Goal: Task Accomplishment & Management: Use online tool/utility

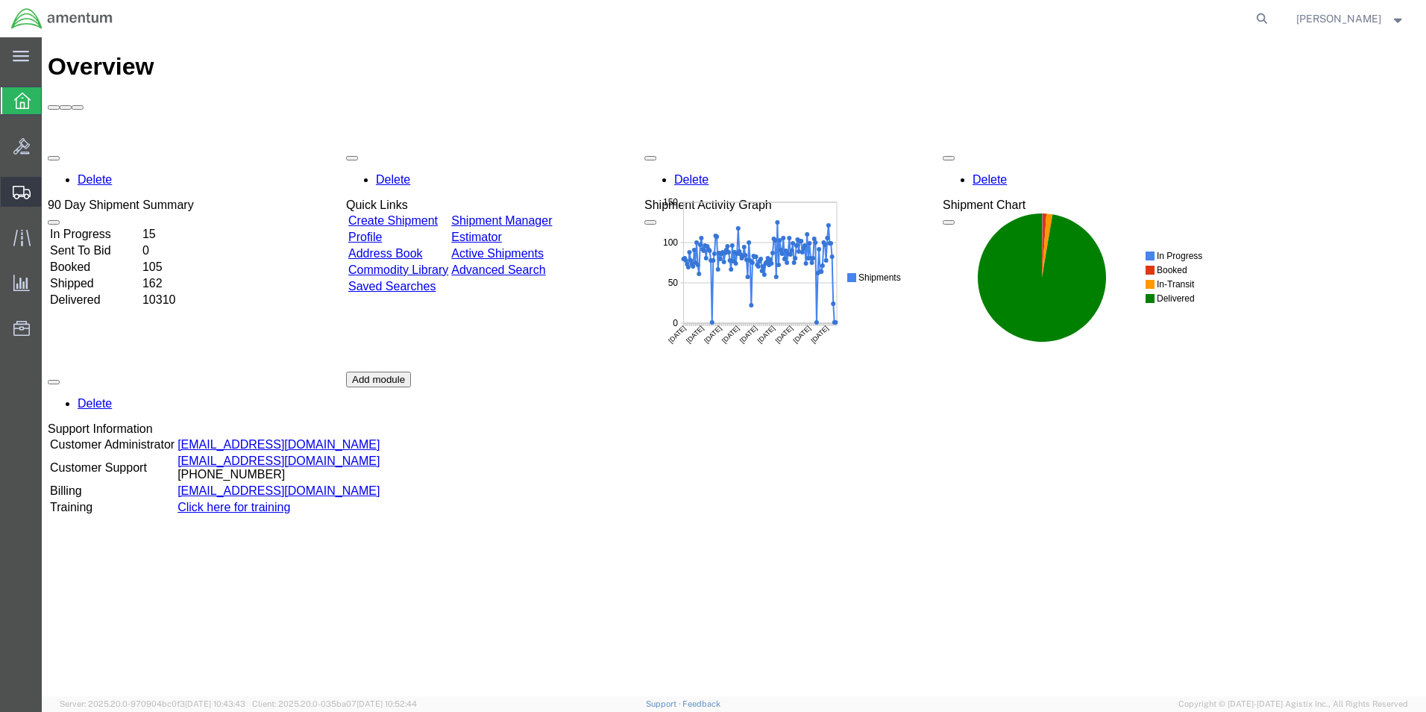
click at [0, 0] on span "Create from Template" at bounding box center [0, 0] width 0 height 0
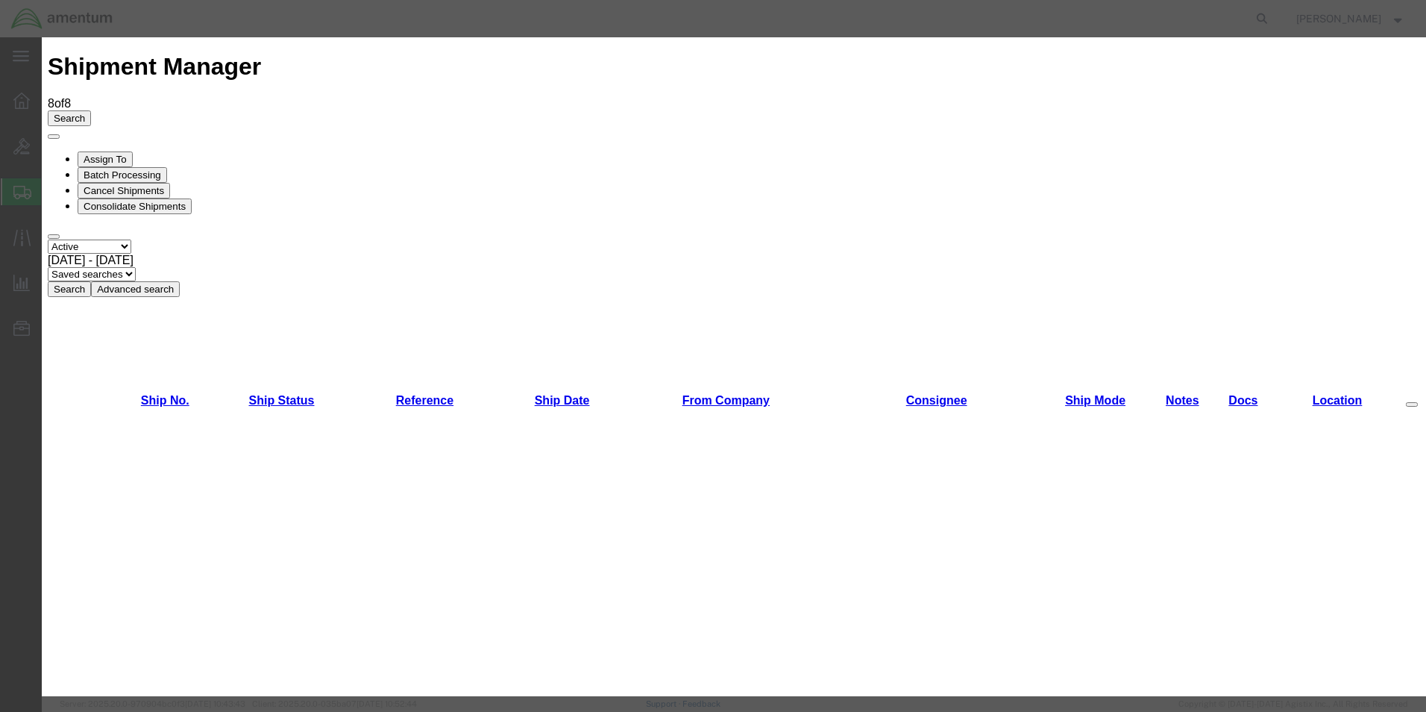
scroll to position [1522, 0]
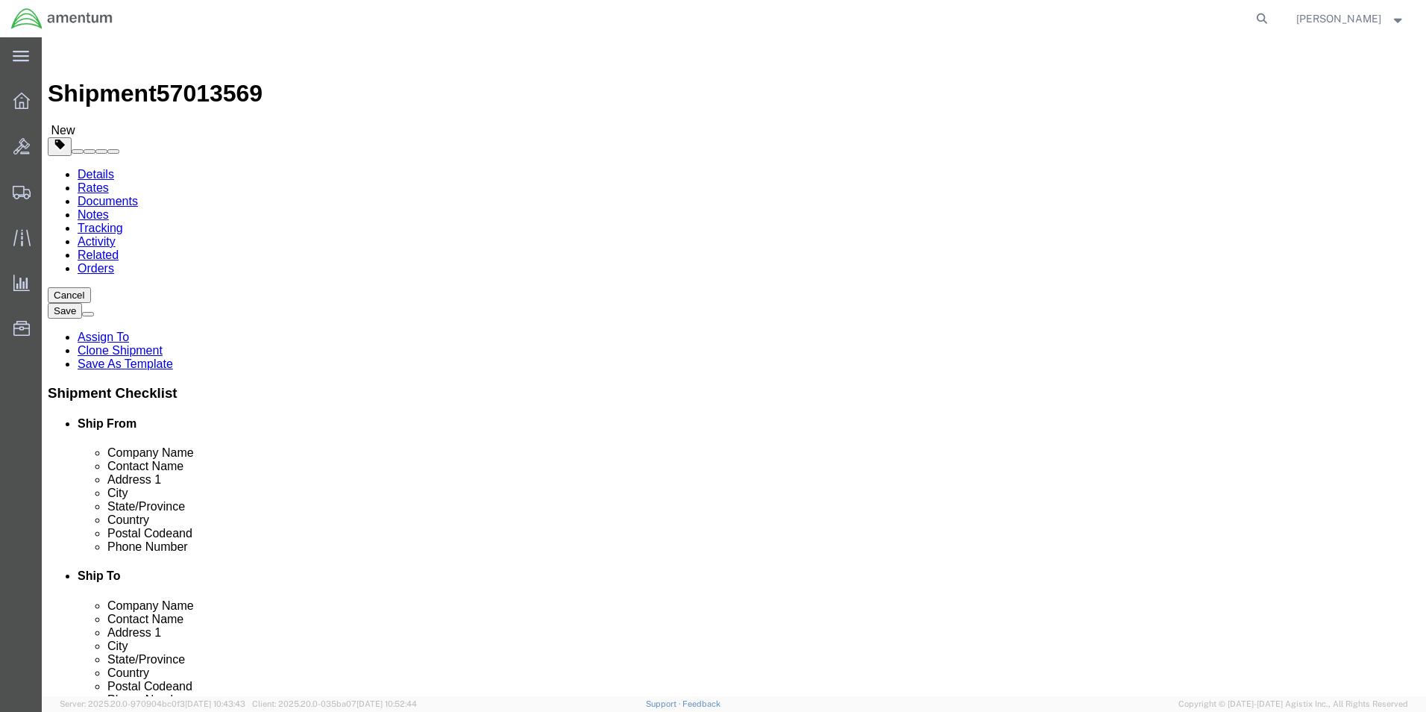
select select "49831"
select select "49948"
click button "Cancel"
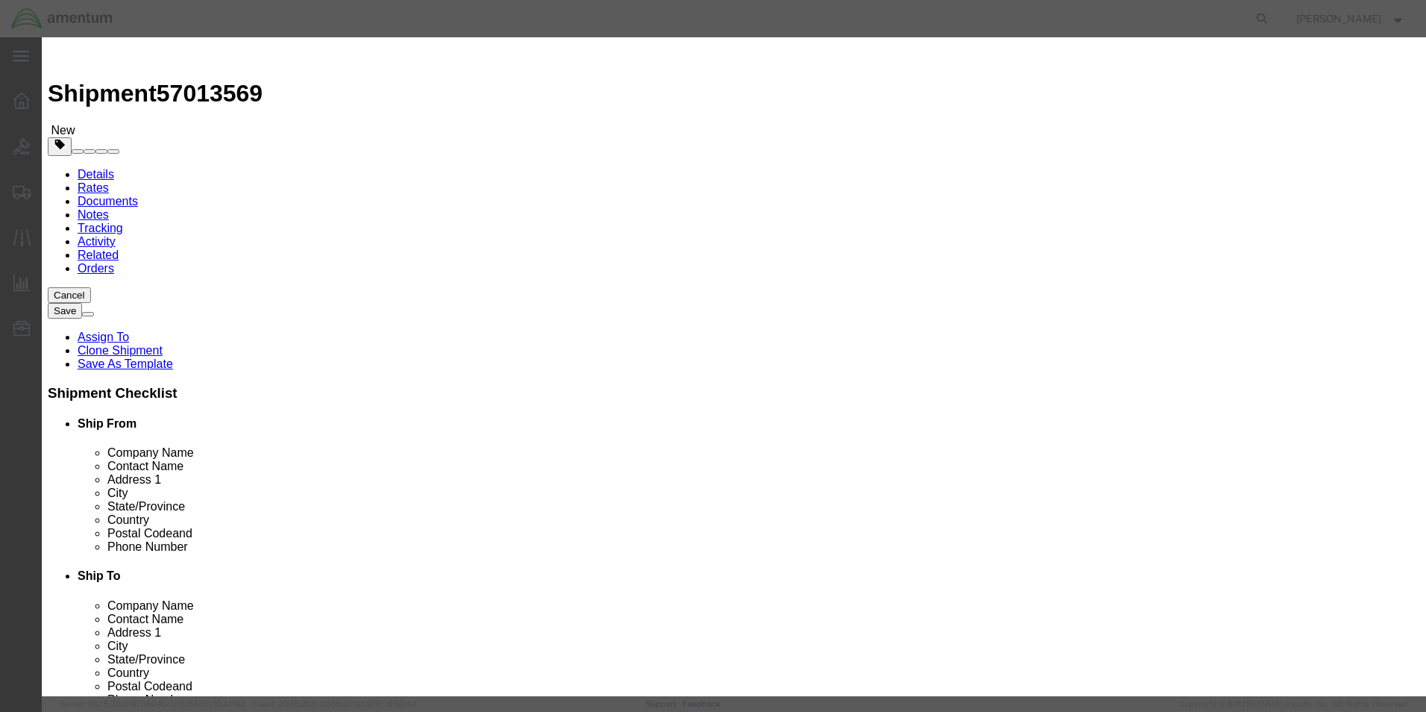
click button "Yes"
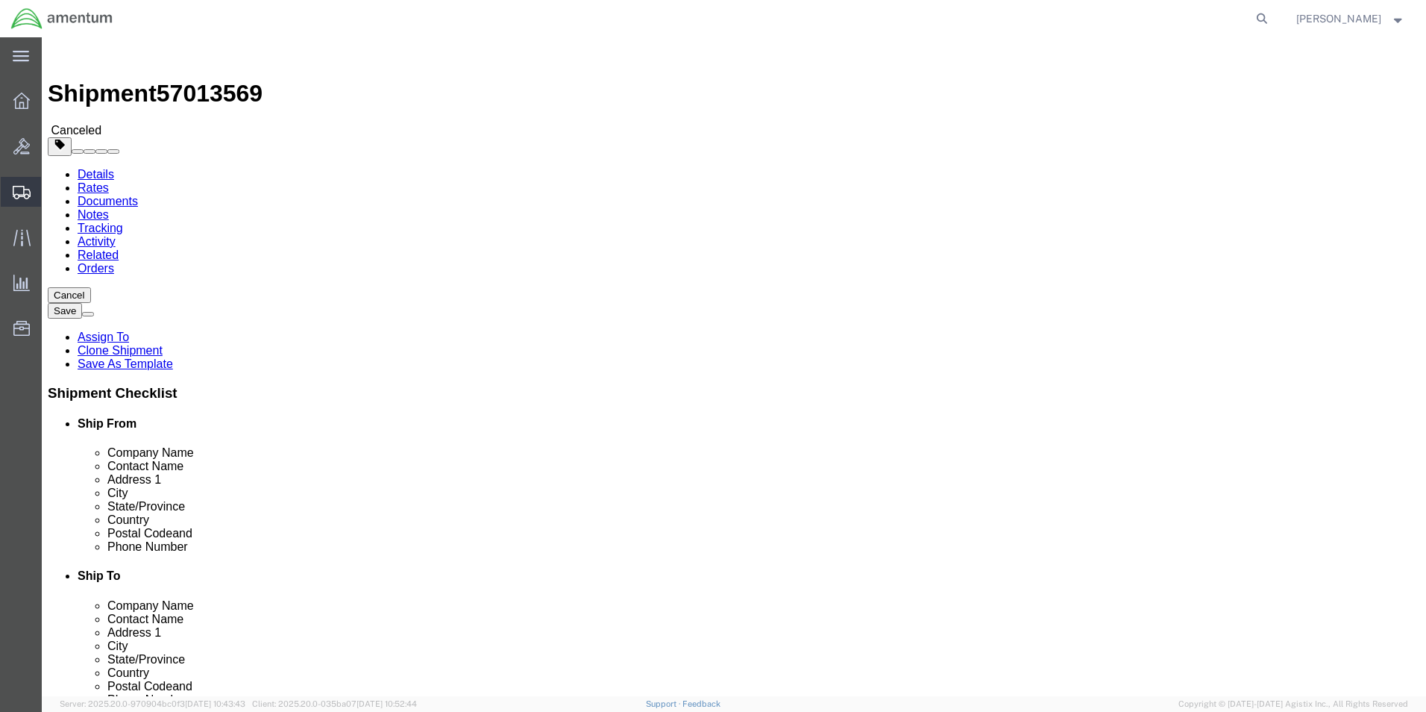
click at [0, 0] on span "Create from Template" at bounding box center [0, 0] width 0 height 0
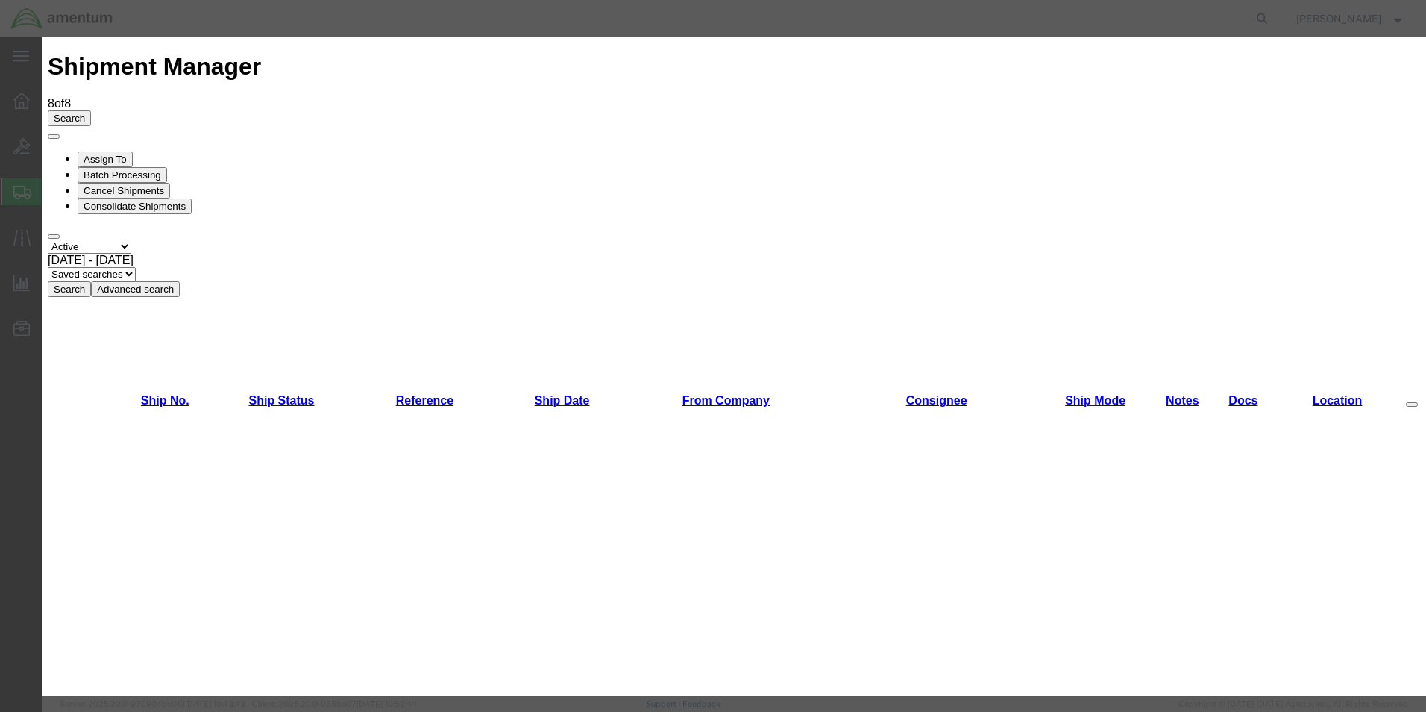
scroll to position [224, 0]
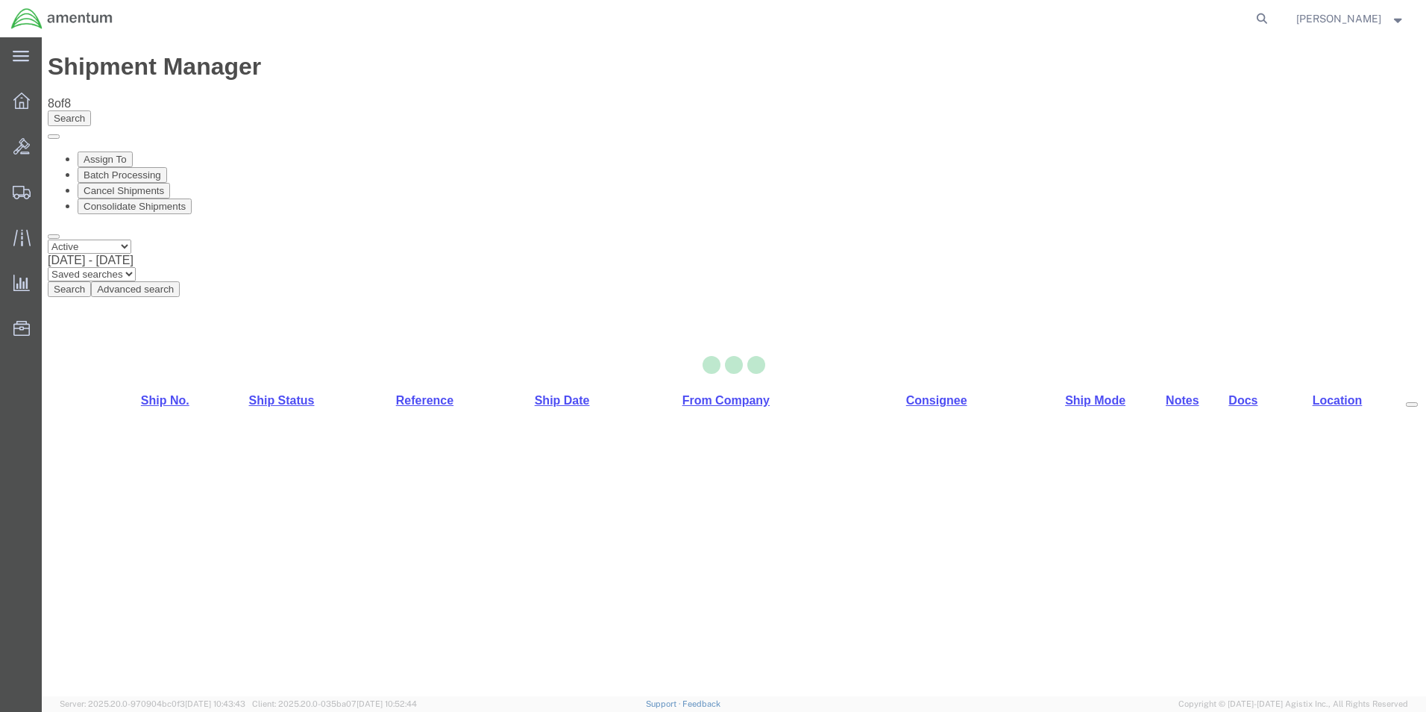
select select "49831"
select select "49930"
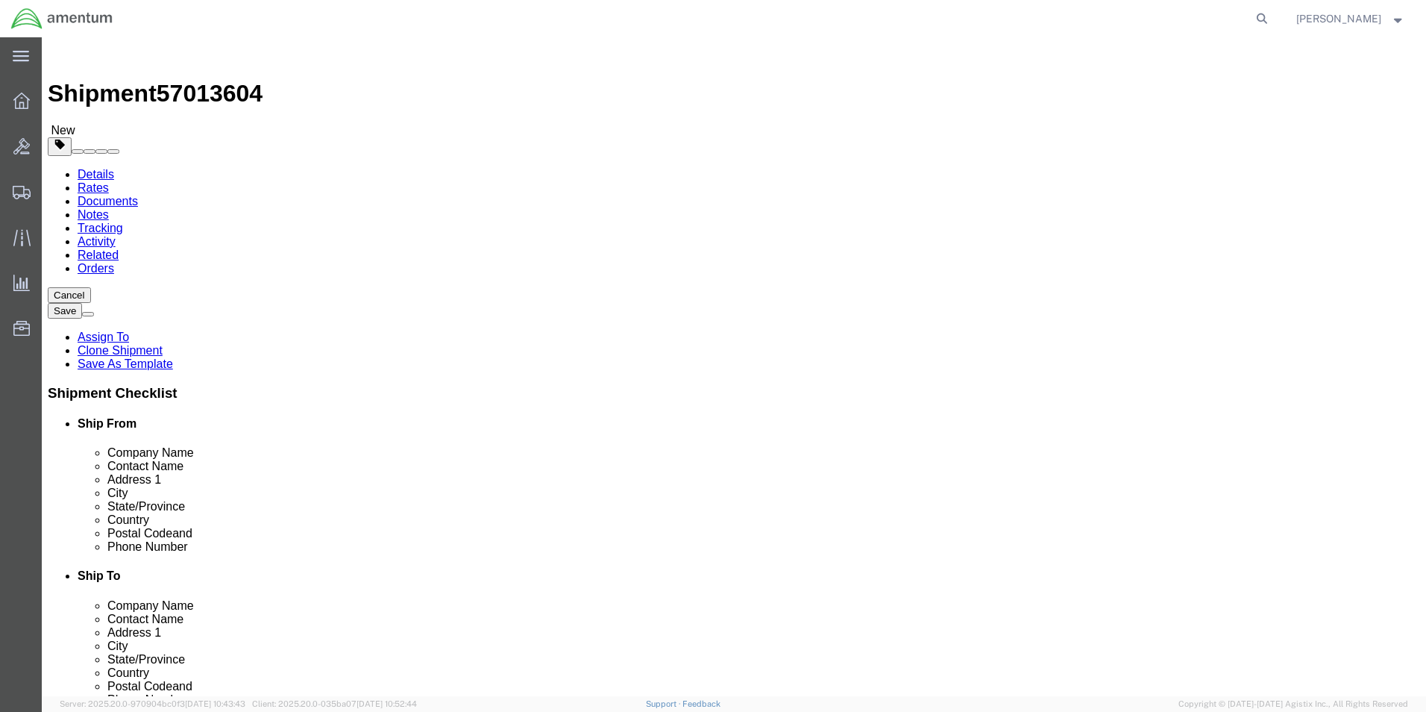
click button "Cancel"
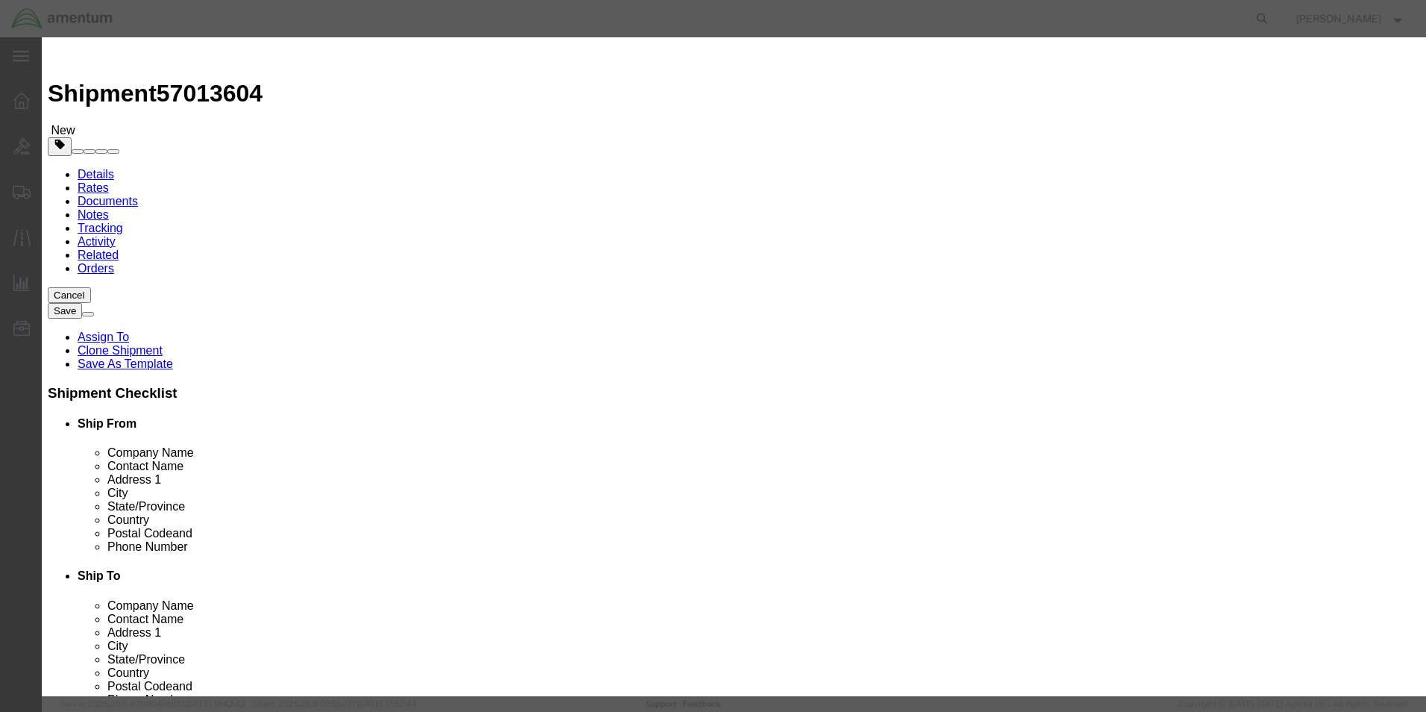
click button "Yes"
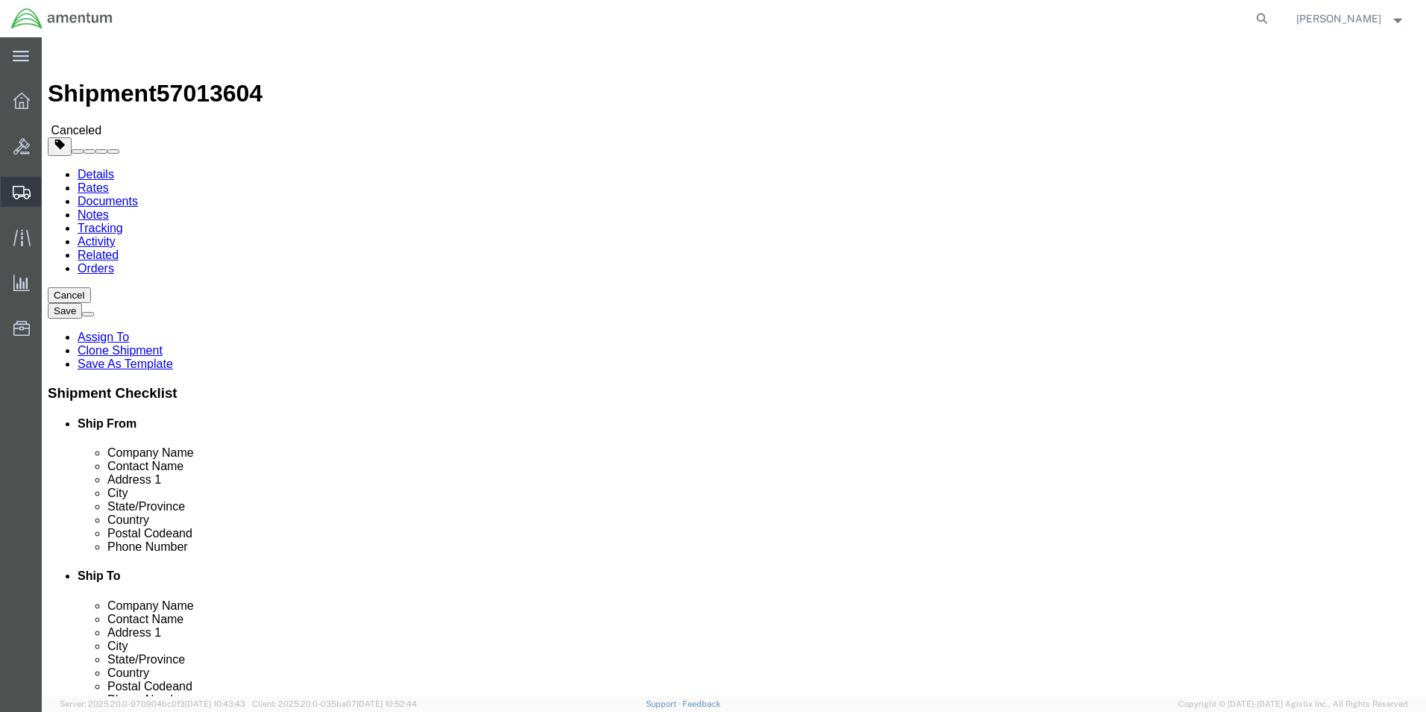
click at [0, 0] on span "Create from Template" at bounding box center [0, 0] width 0 height 0
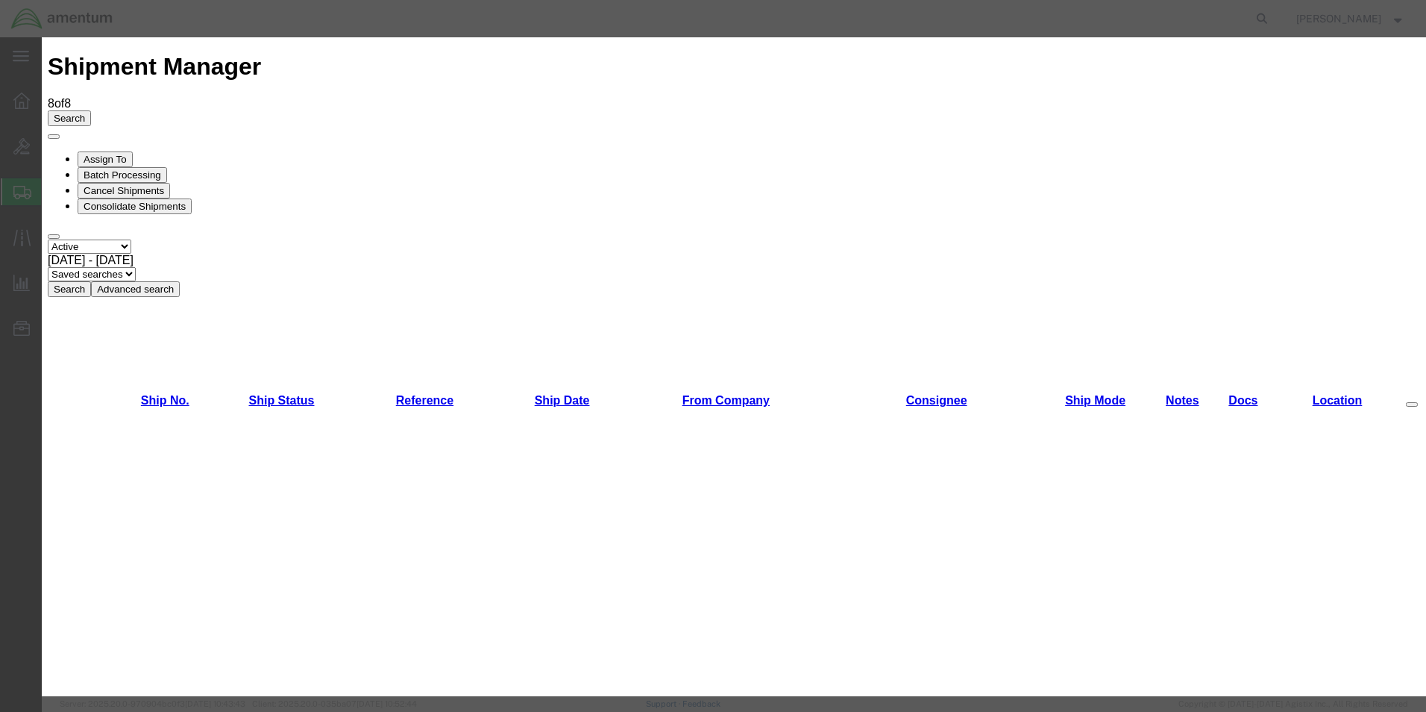
scroll to position [1268, 0]
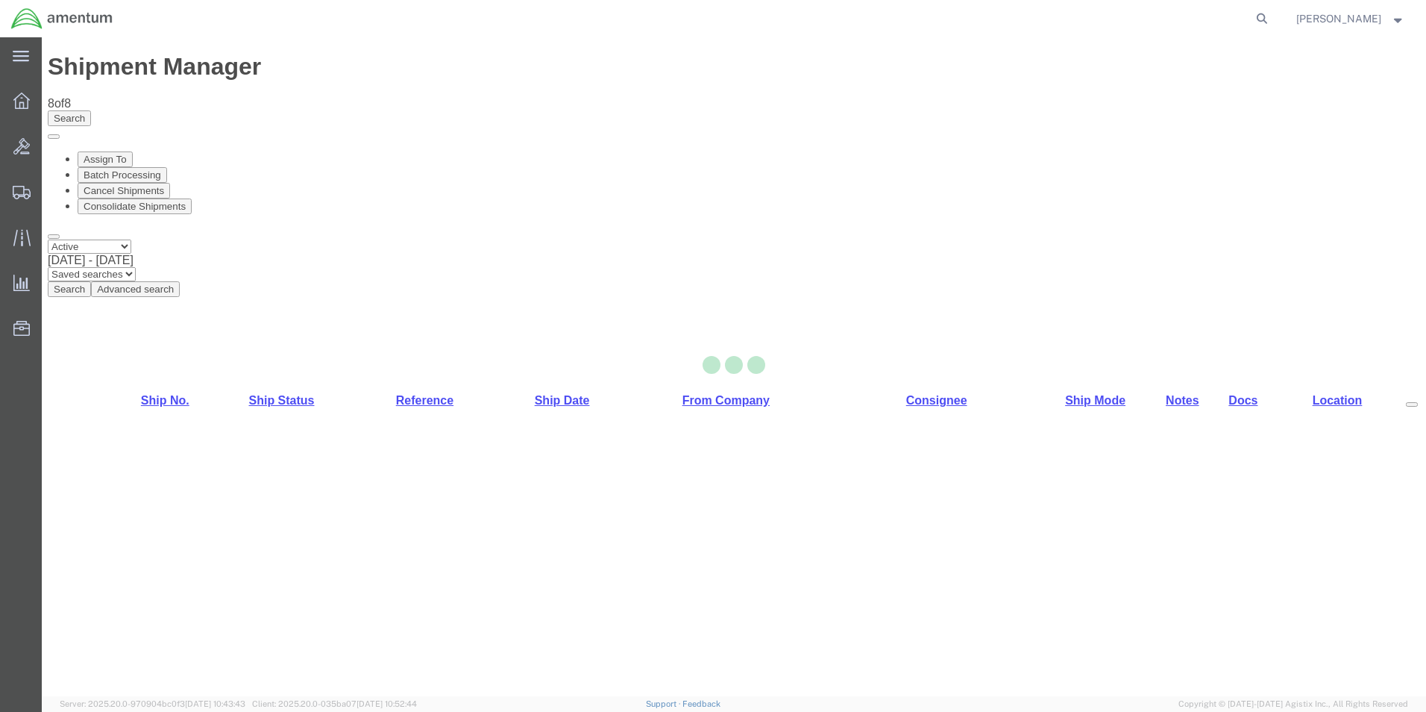
select select "49831"
select select "49917"
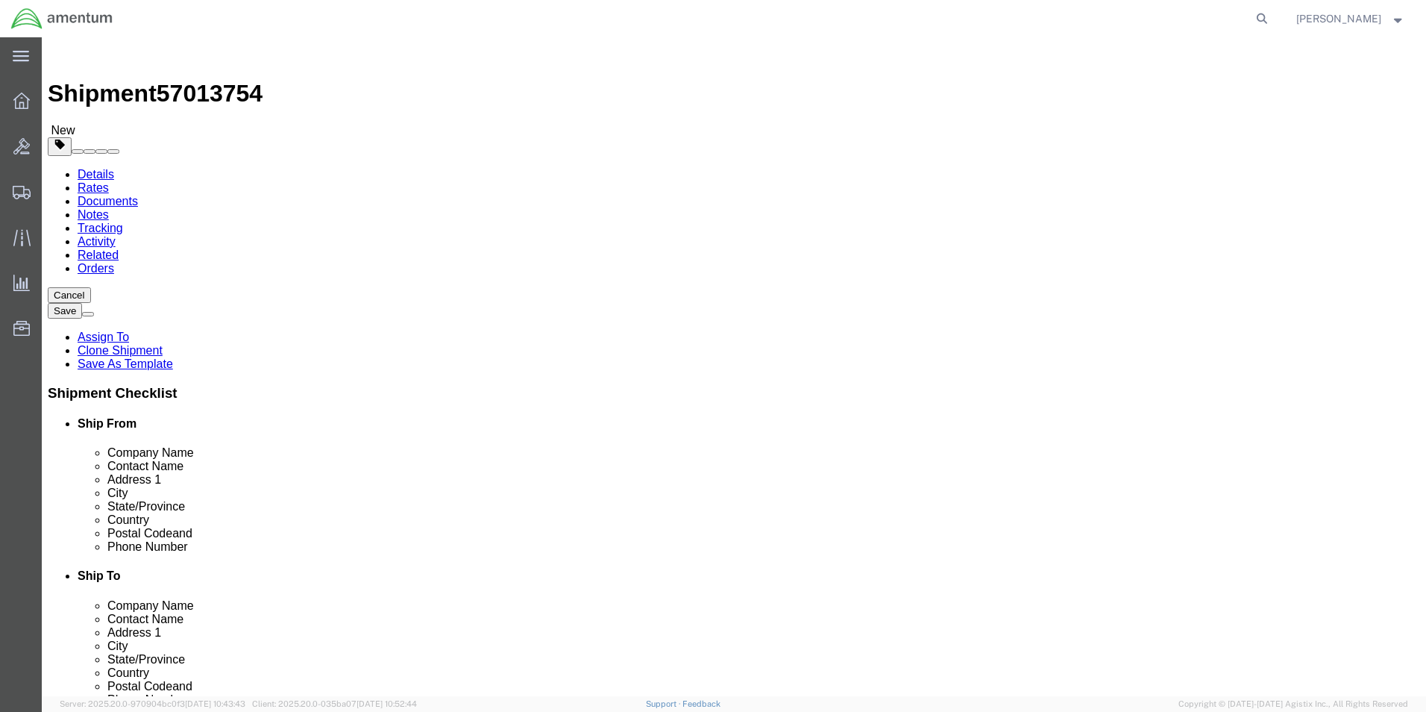
click button "Cancel"
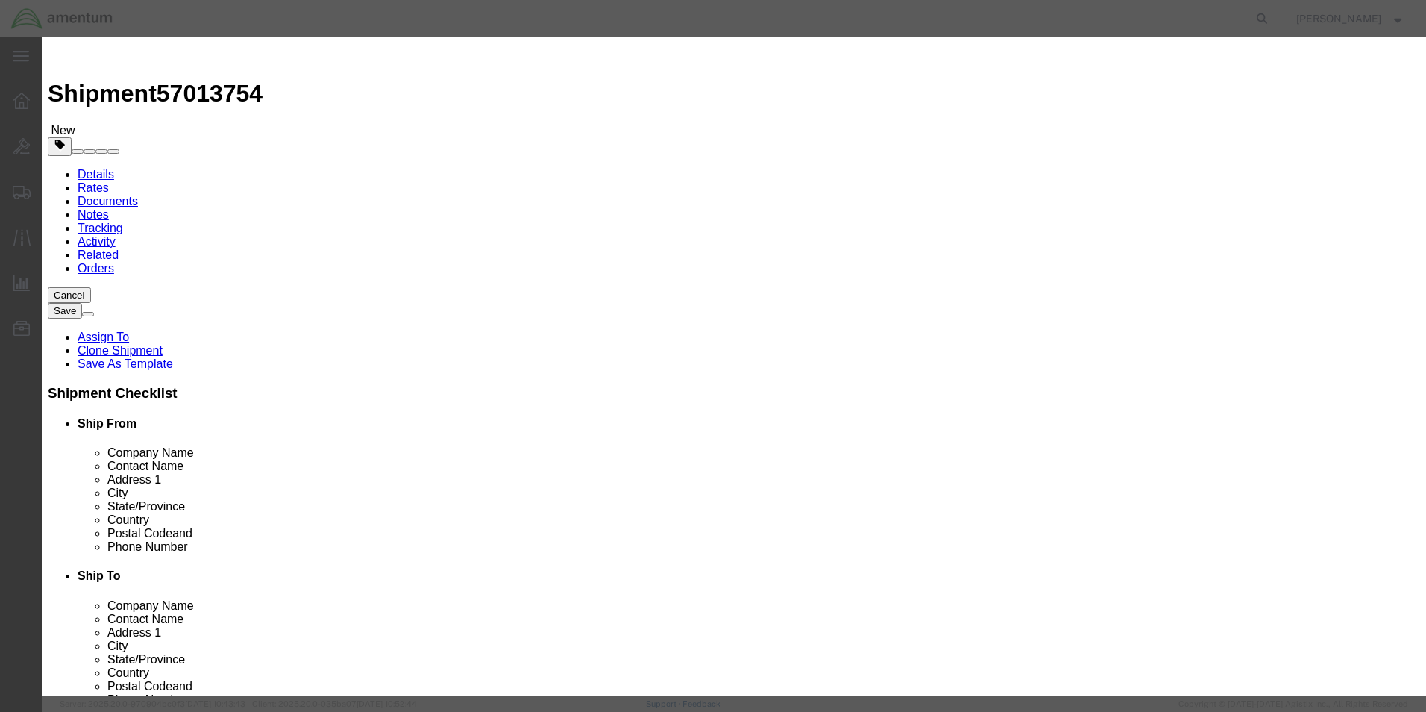
click button "Yes"
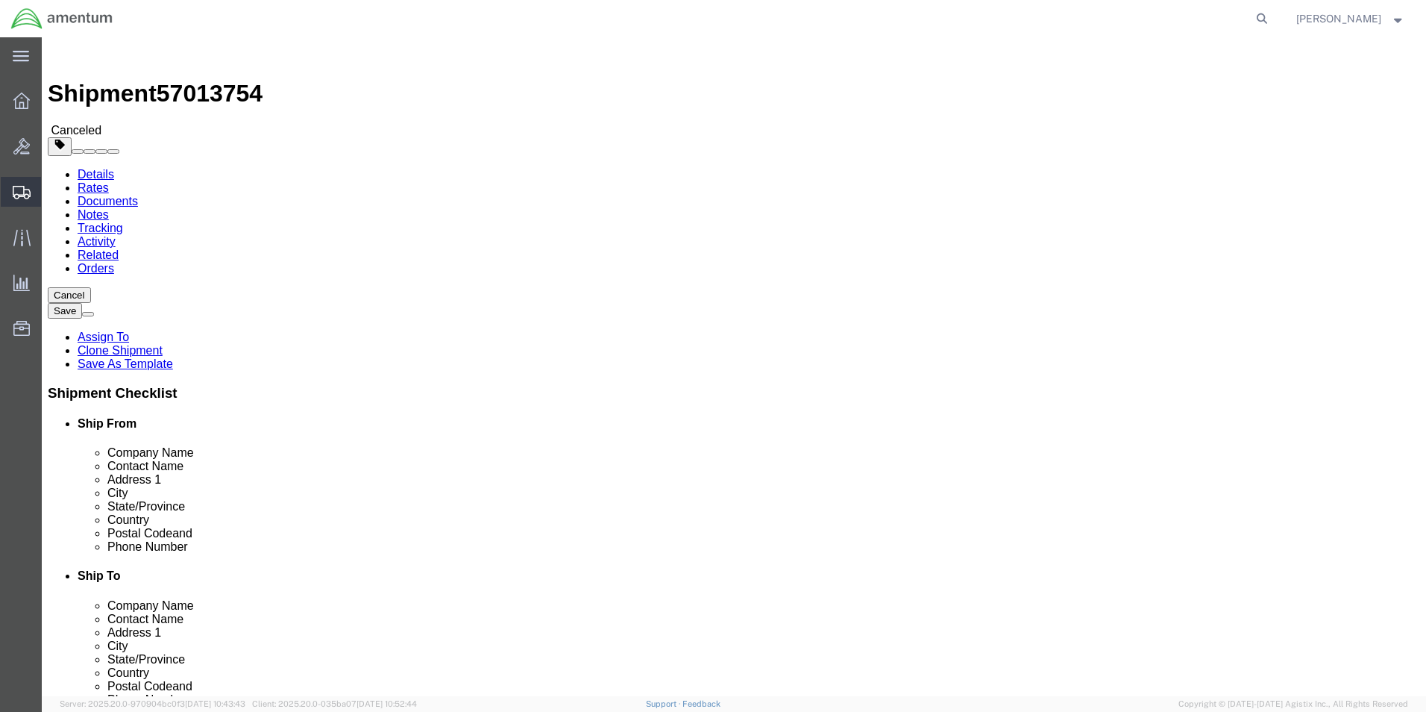
click at [0, 0] on span "Create from Template" at bounding box center [0, 0] width 0 height 0
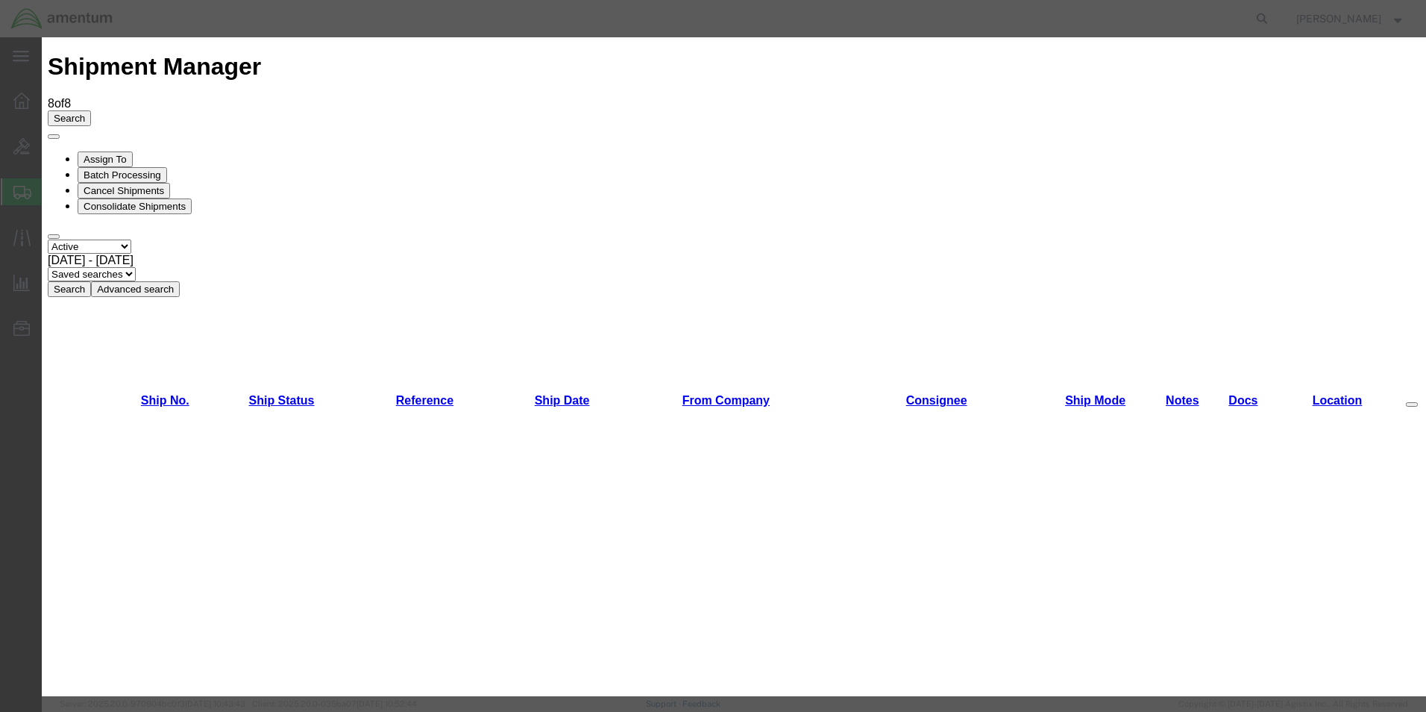
scroll to position [1417, 0]
